Goal: Information Seeking & Learning: Learn about a topic

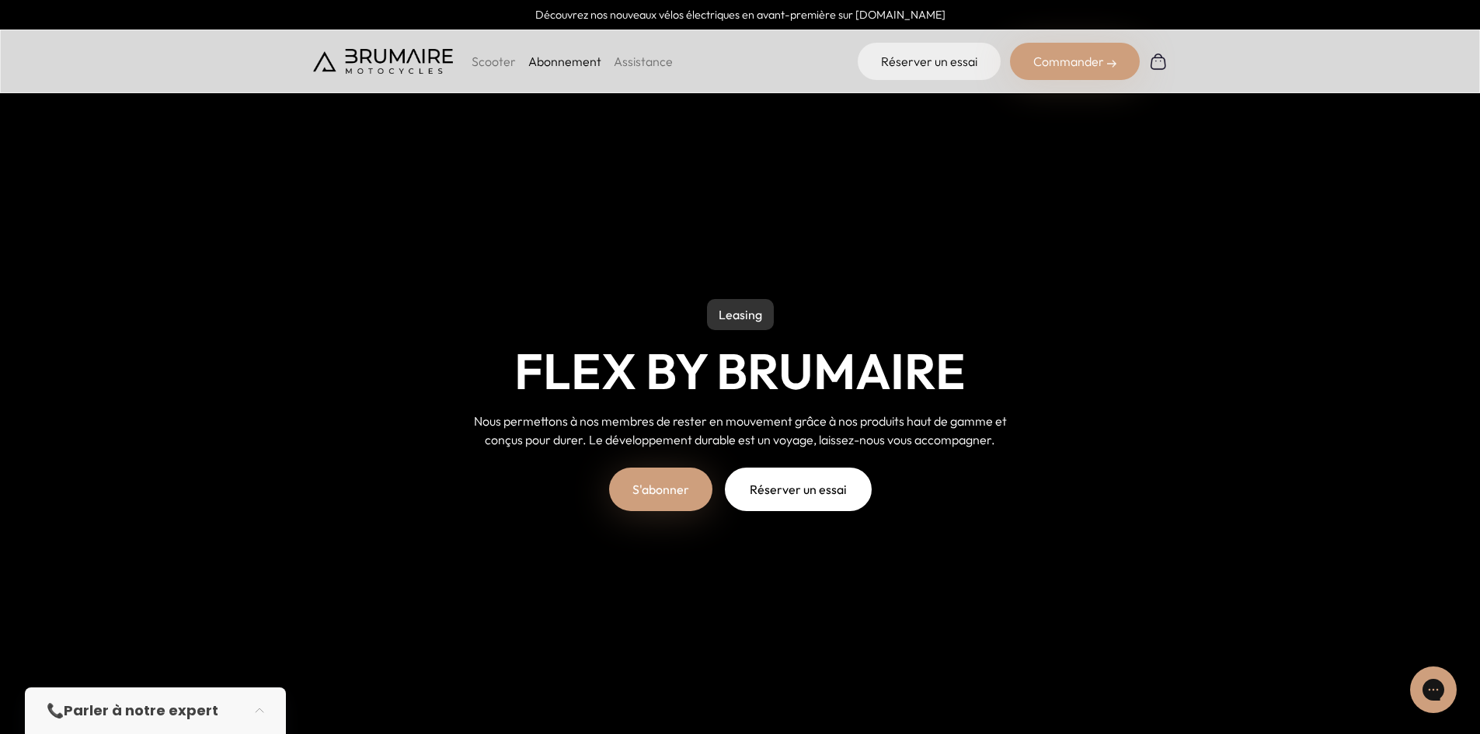
click at [500, 60] on p "Scooter" at bounding box center [494, 61] width 44 height 19
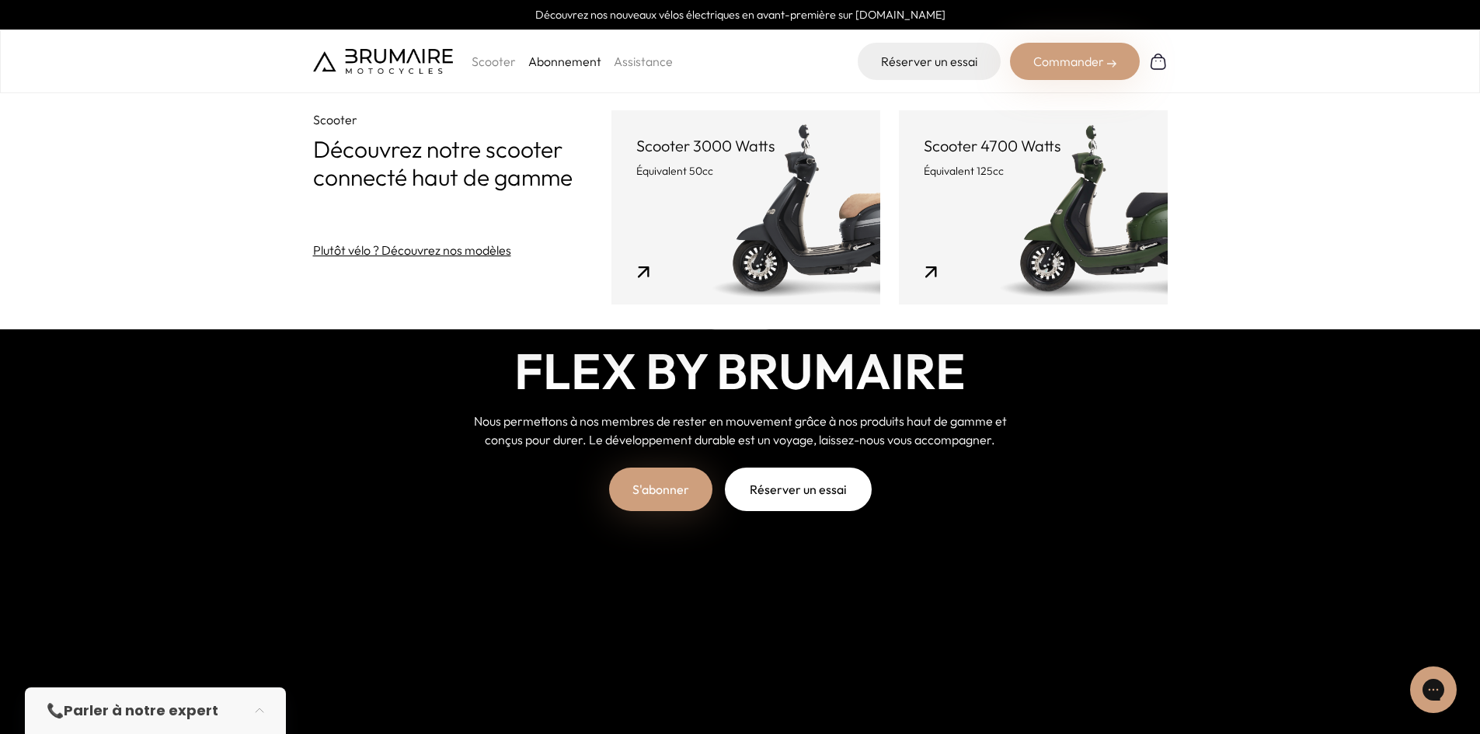
click at [1098, 214] on link "Scooter 4700 Watts Équivalent 125cc" at bounding box center [1033, 207] width 269 height 194
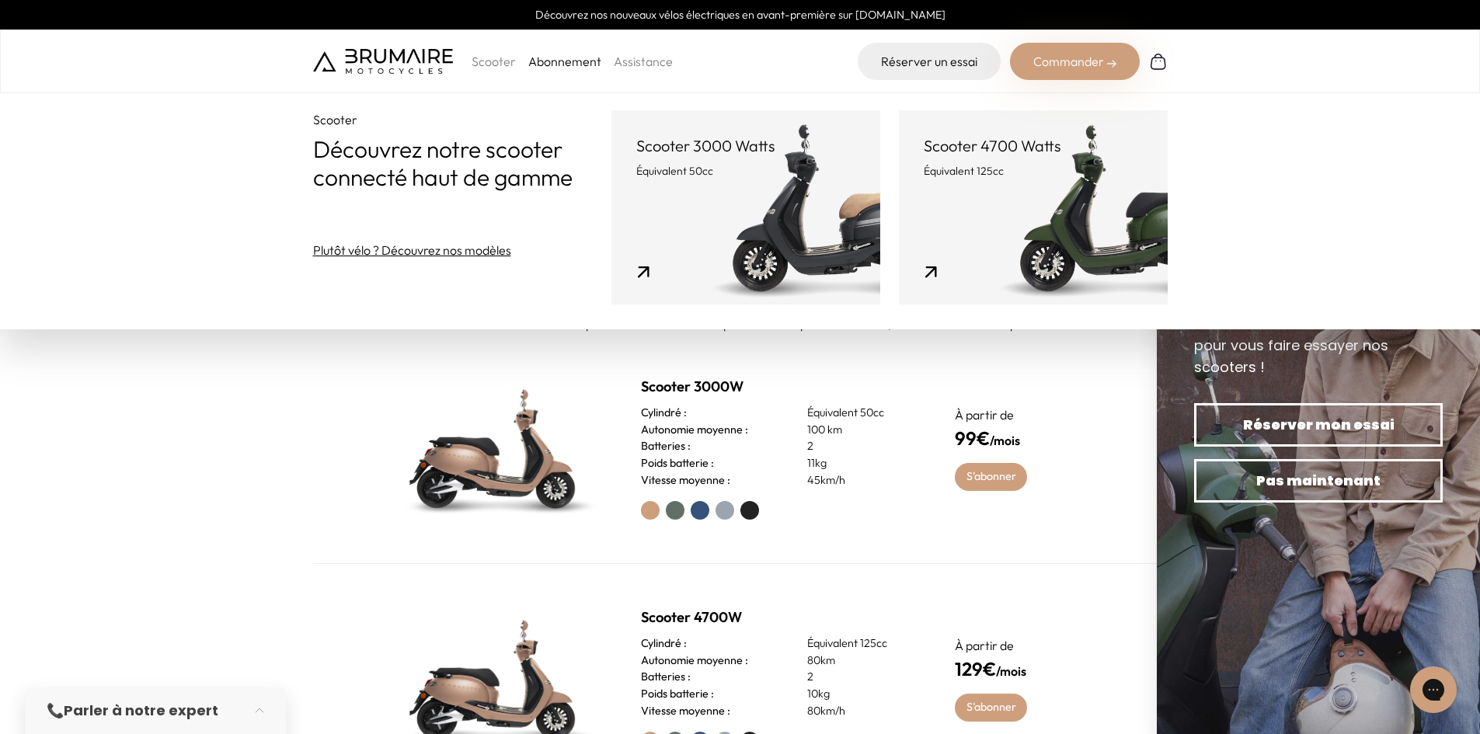
scroll to position [777, 0]
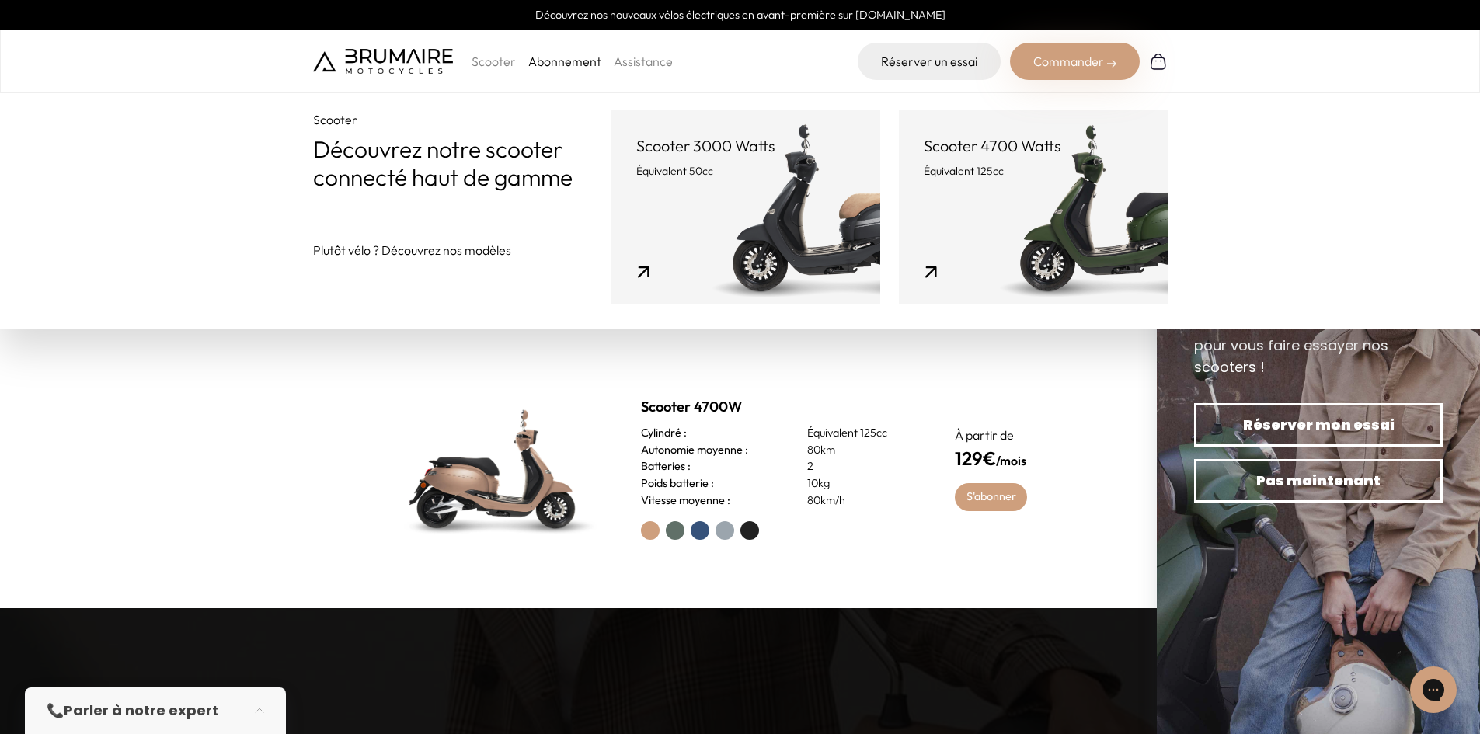
click at [680, 527] on label at bounding box center [675, 530] width 19 height 19
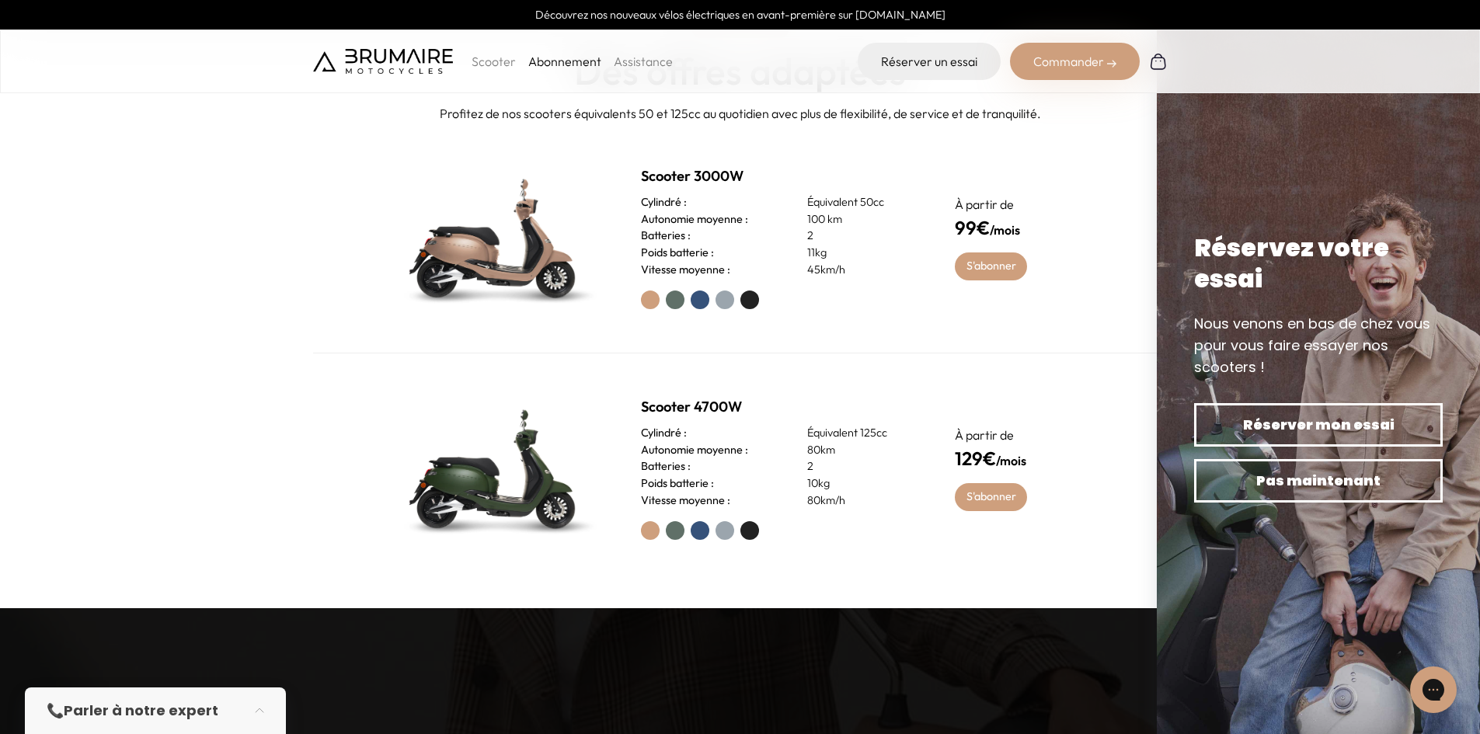
click at [652, 532] on label at bounding box center [650, 530] width 19 height 19
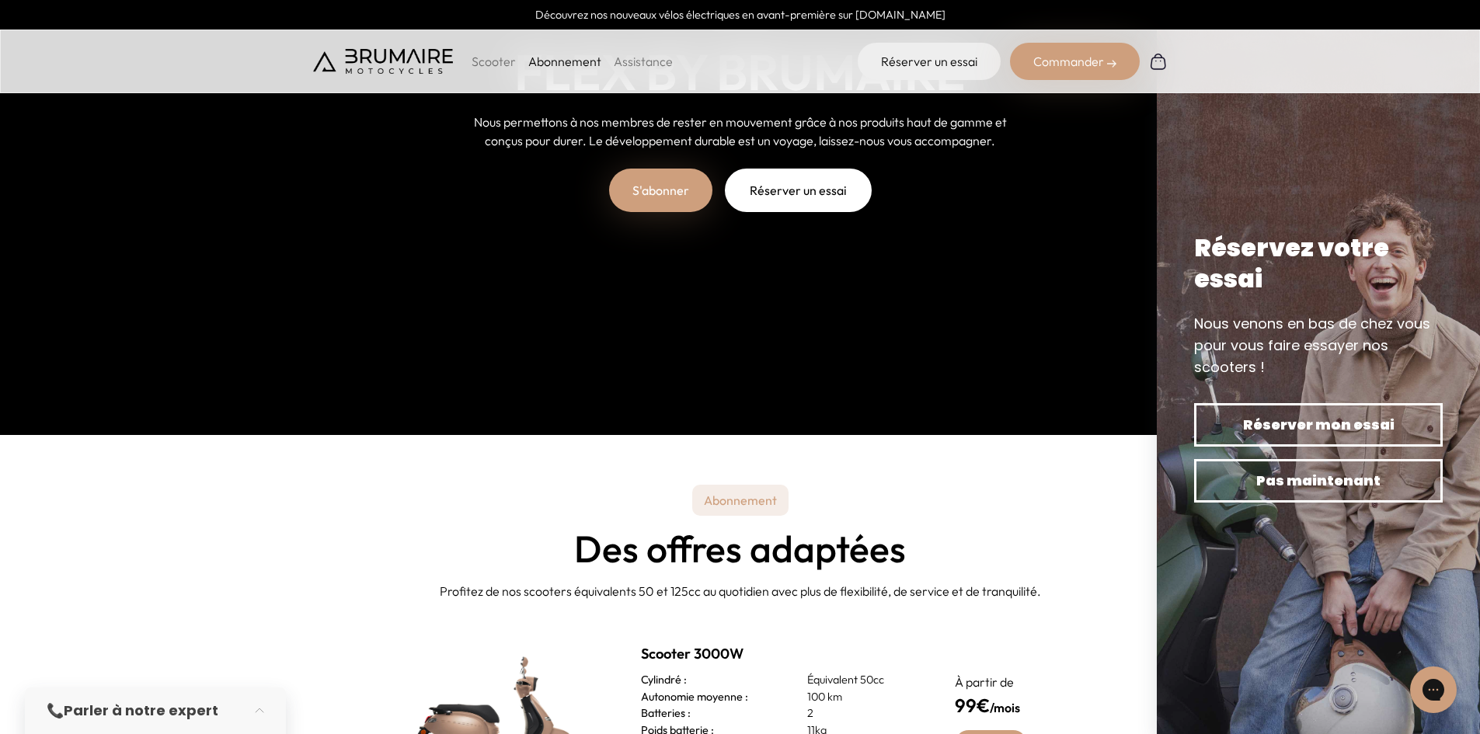
scroll to position [78, 0]
